Goal: Navigation & Orientation: Find specific page/section

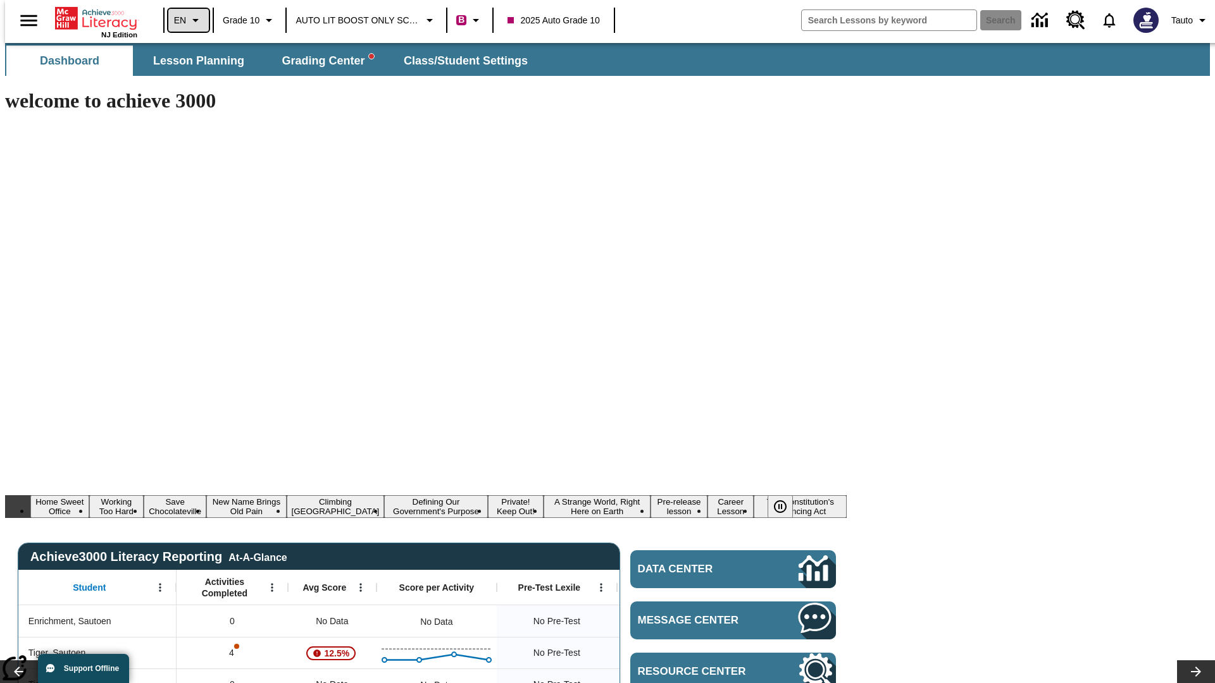
click at [188, 20] on icon "Language: EN, Select a language" at bounding box center [195, 20] width 15 height 15
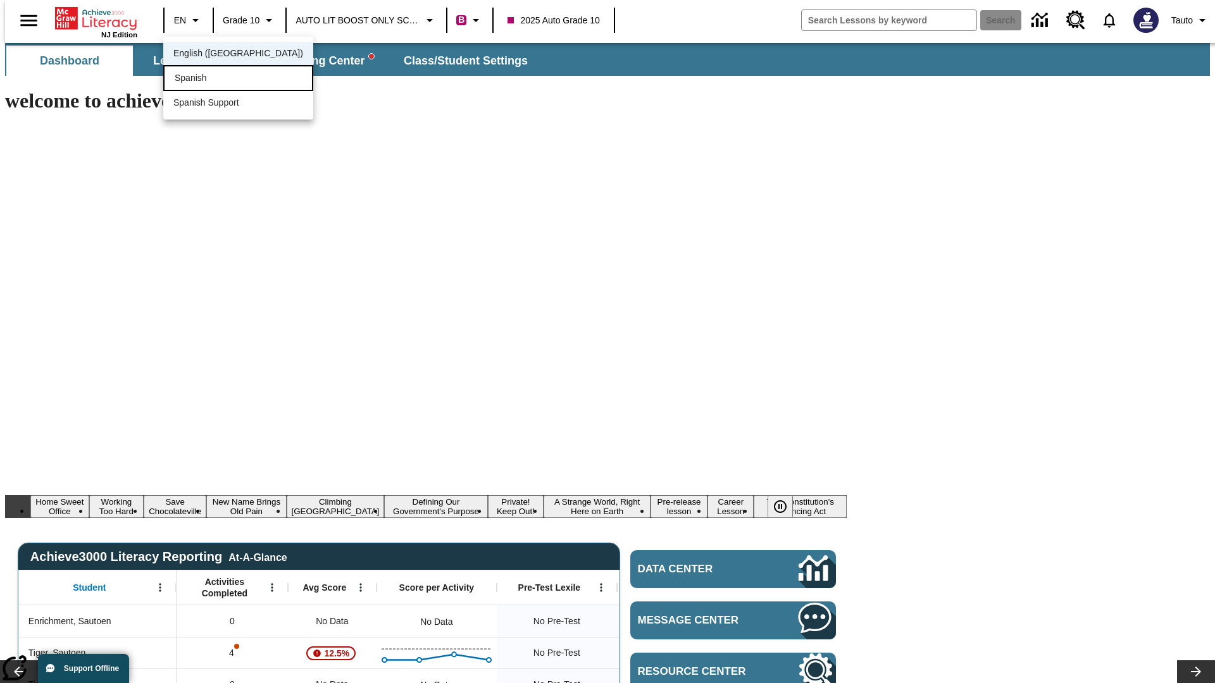
click at [211, 79] on div "Spanish" at bounding box center [238, 78] width 150 height 26
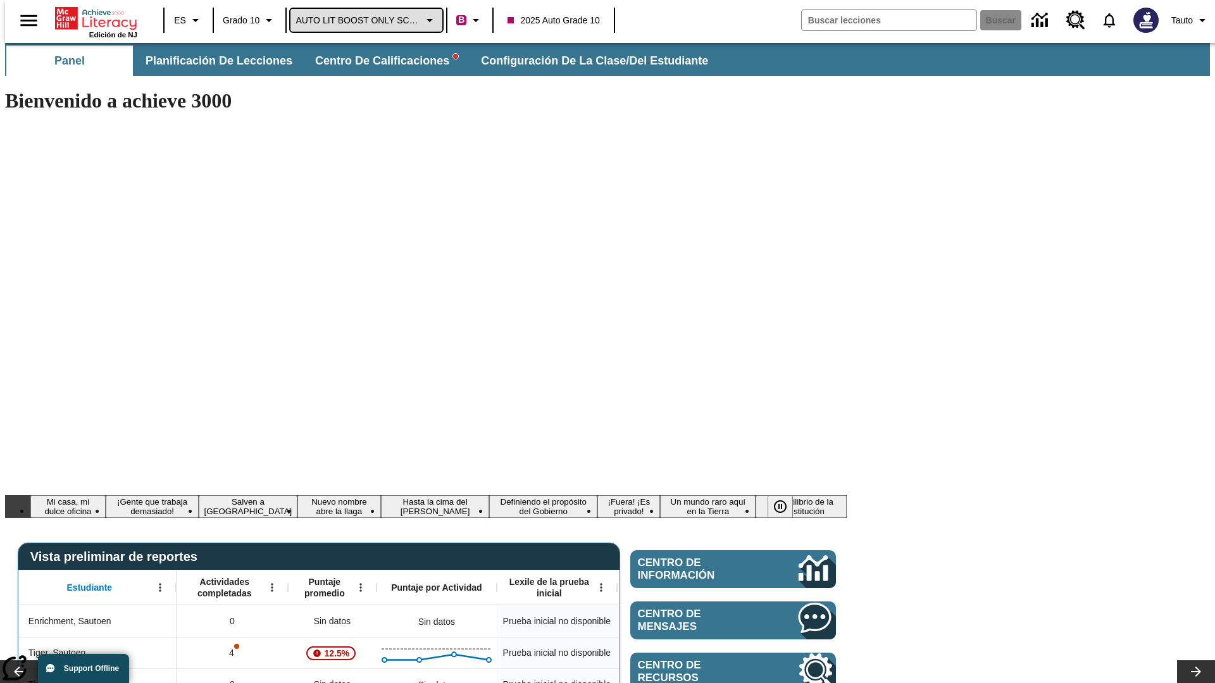
click at [363, 20] on span "AUTO LIT BOOST ONLY SCHOOL" at bounding box center [357, 20] width 125 height 13
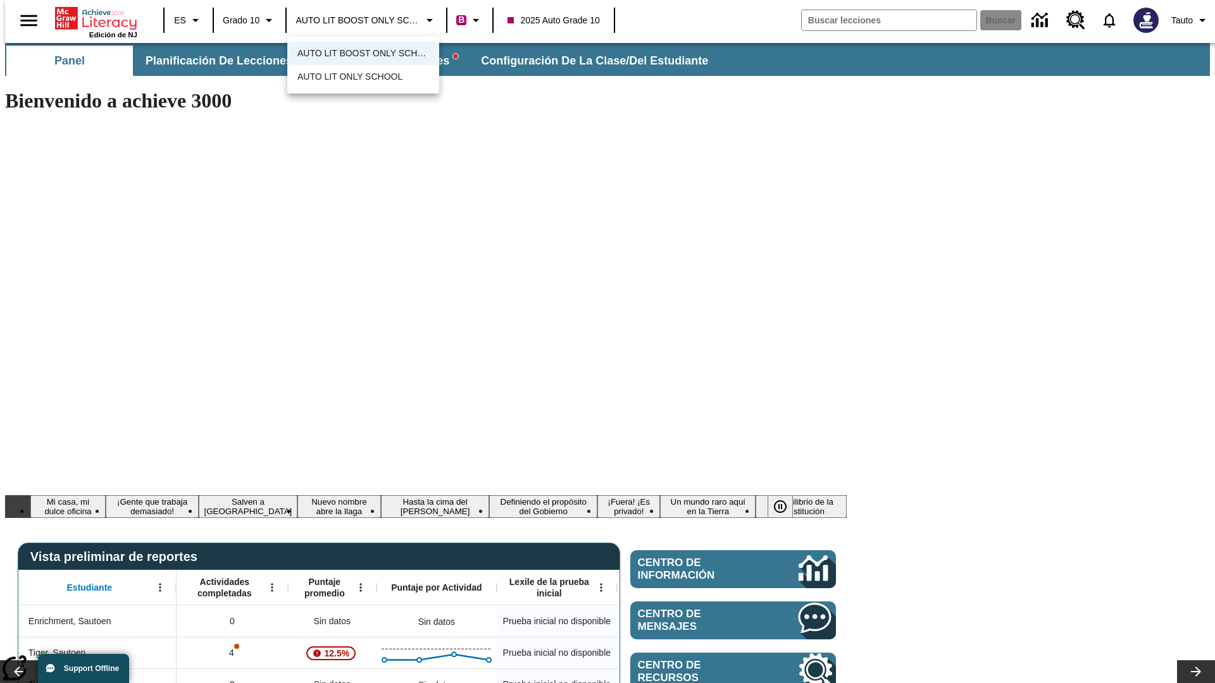
click at [363, 54] on span "AUTO LIT BOOST ONLY SCHOOL" at bounding box center [363, 53] width 132 height 13
